Goal: Information Seeking & Learning: Find specific fact

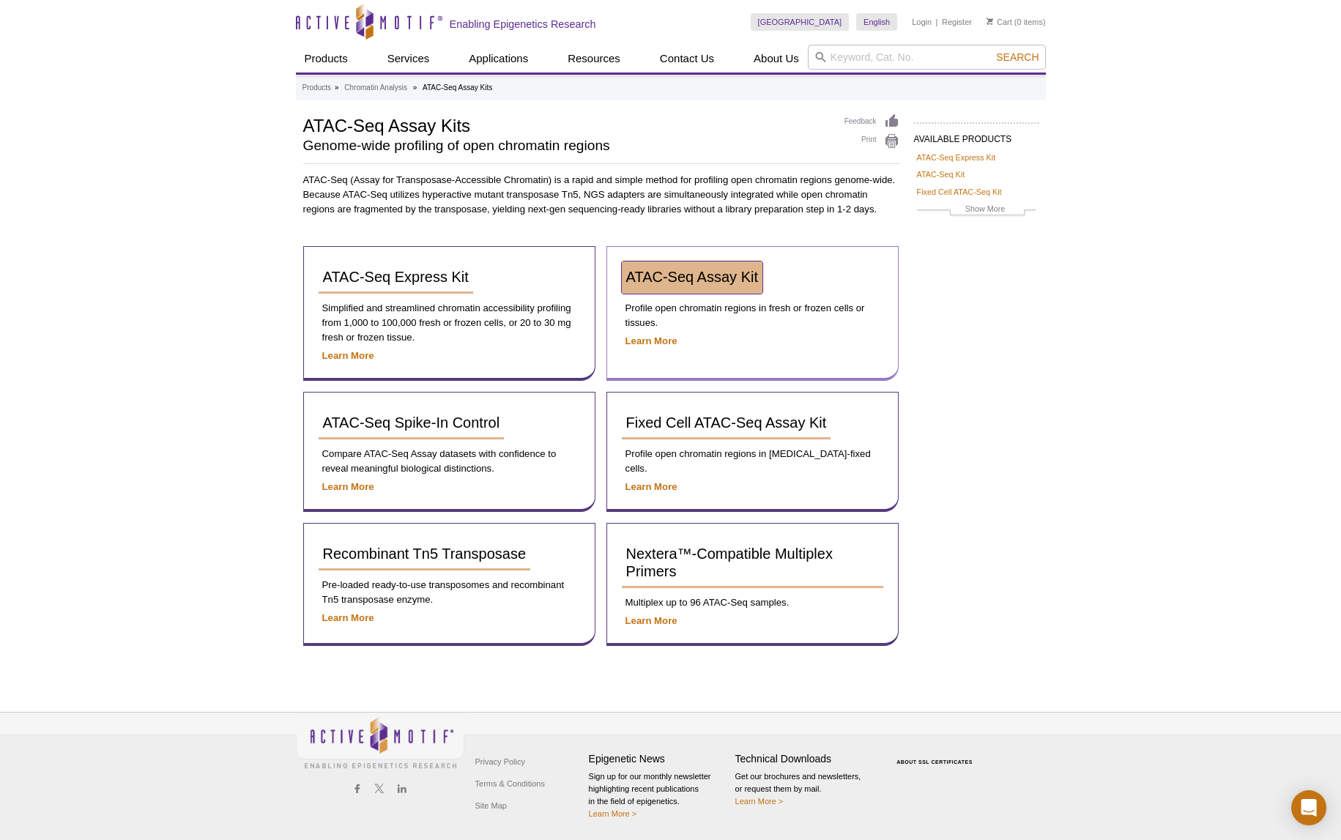
click at [708, 283] on span "ATAC-Seq Assay Kit" at bounding box center [692, 277] width 132 height 16
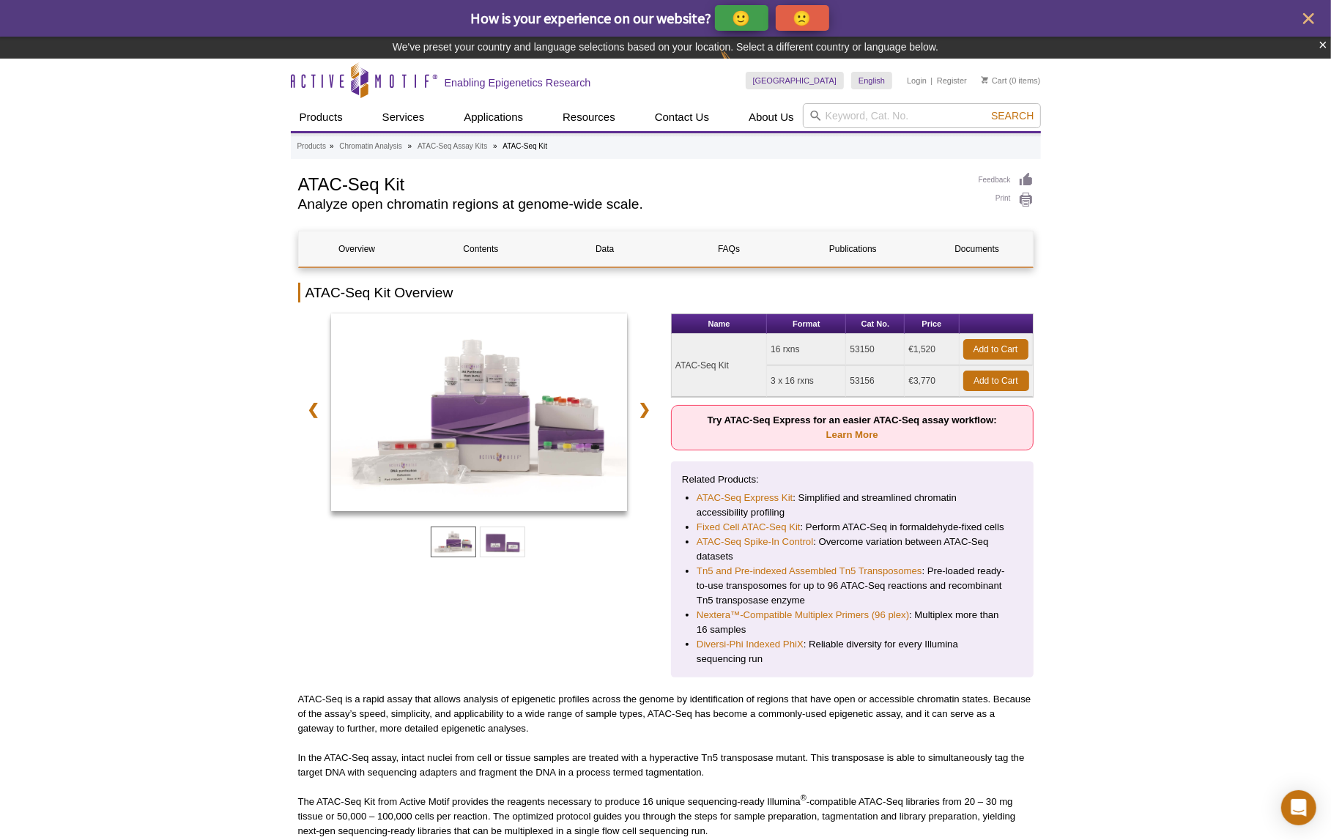
click at [858, 351] on td "53150" at bounding box center [875, 349] width 59 height 31
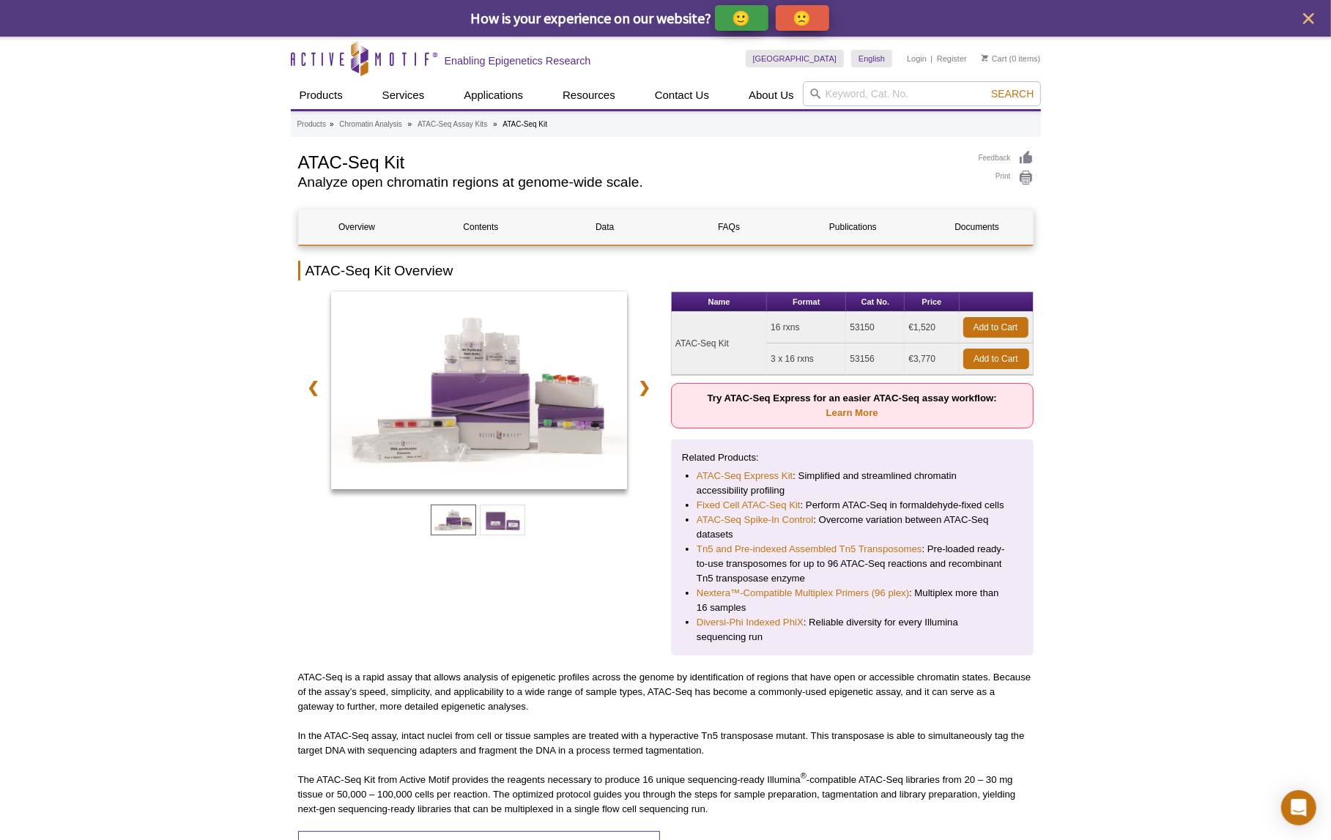
copy td "53150"
